Goal: Task Accomplishment & Management: Manage account settings

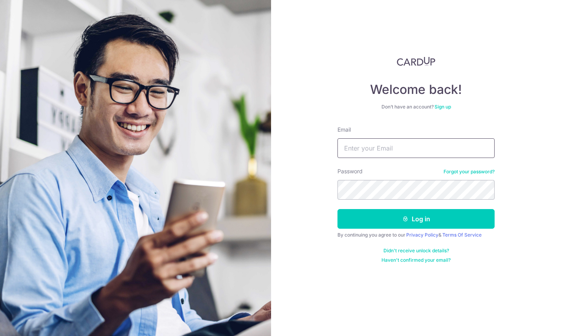
click at [398, 143] on input "Email" at bounding box center [415, 148] width 157 height 20
type input "[EMAIL_ADDRESS][DOMAIN_NAME]"
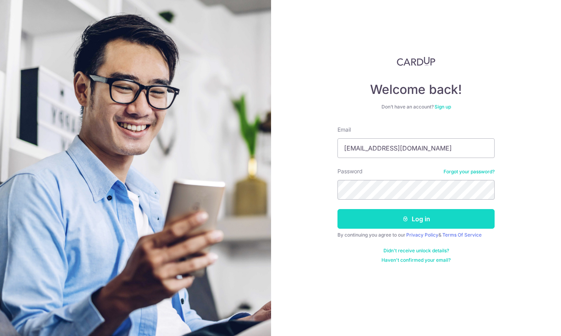
click at [399, 221] on button "Log in" at bounding box center [415, 219] width 157 height 20
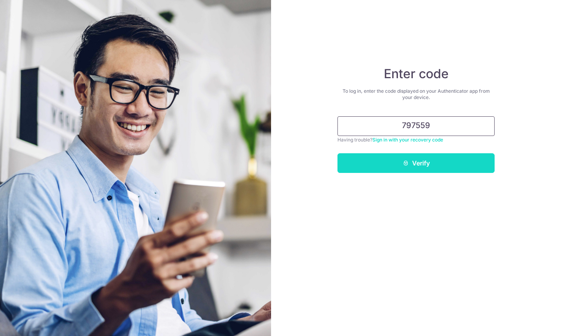
type input "797559"
click at [420, 167] on button "Verify" at bounding box center [415, 163] width 157 height 20
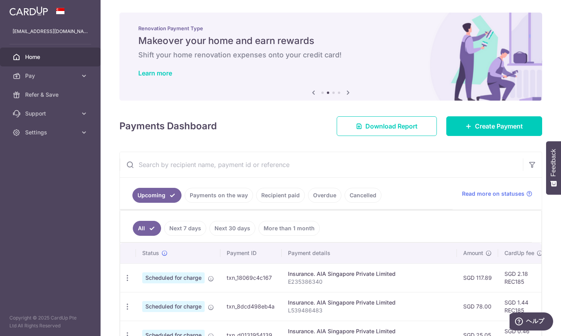
click at [345, 94] on icon at bounding box center [347, 93] width 9 height 10
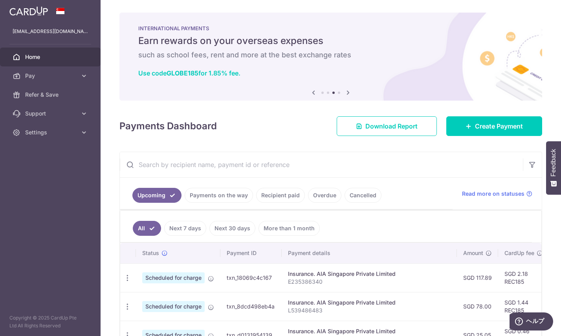
click at [345, 94] on icon at bounding box center [347, 93] width 9 height 10
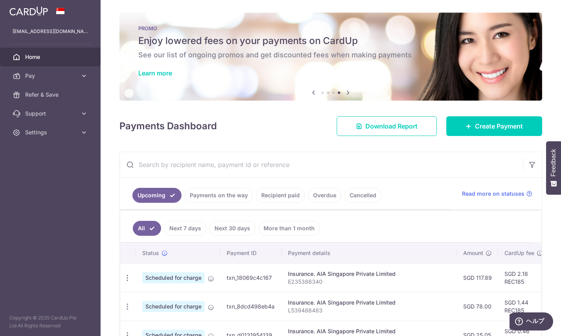
click at [239, 78] on div "PROMO Enjoy lowered fees on your payments on CardUp See our list of ongoing pro…" at bounding box center [330, 52] width 423 height 79
click at [163, 72] on link "Learn more" at bounding box center [155, 73] width 34 height 8
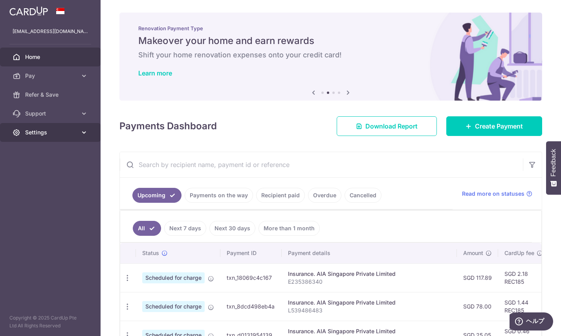
click at [43, 132] on span "Settings" at bounding box center [51, 132] width 52 height 8
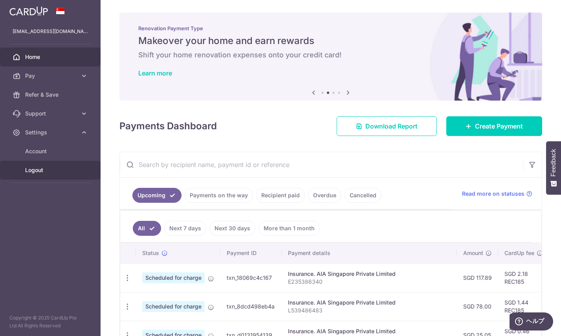
click at [51, 169] on span "Logout" at bounding box center [51, 170] width 52 height 8
